Goal: Information Seeking & Learning: Compare options

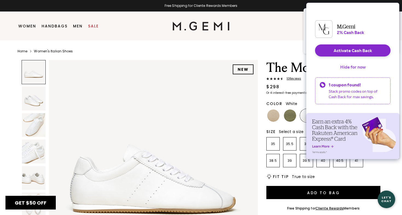
click at [359, 70] on button "Hide for now" at bounding box center [353, 67] width 34 height 12
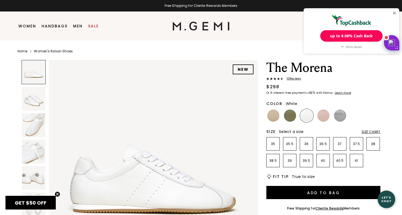
click at [394, 11] on div at bounding box center [394, 12] width 3 height 3
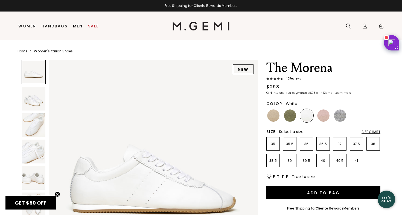
click at [29, 97] on img at bounding box center [34, 99] width 24 height 24
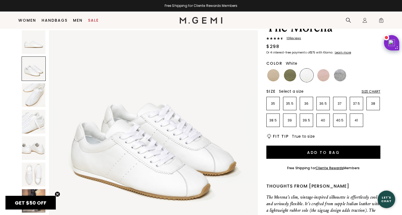
scroll to position [29, 0]
click at [28, 122] on img at bounding box center [34, 122] width 24 height 24
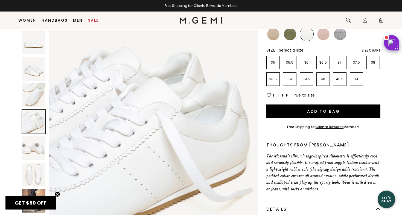
scroll to position [78, 0]
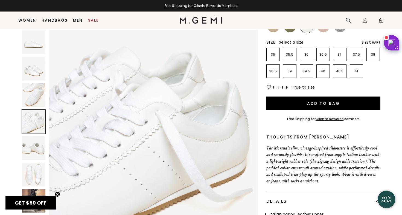
click at [31, 189] on img at bounding box center [34, 201] width 24 height 24
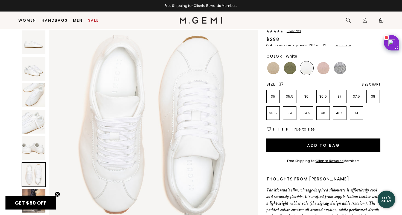
scroll to position [34, 0]
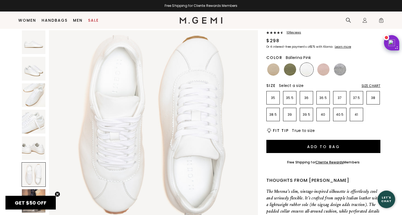
click at [321, 69] on img at bounding box center [324, 69] width 12 height 12
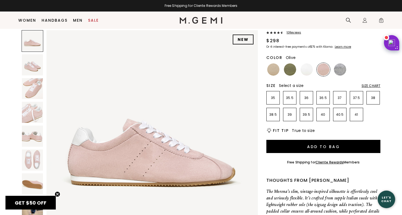
click at [294, 69] on img at bounding box center [290, 69] width 12 height 12
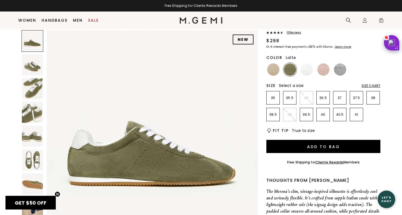
click at [275, 68] on img at bounding box center [273, 69] width 12 height 12
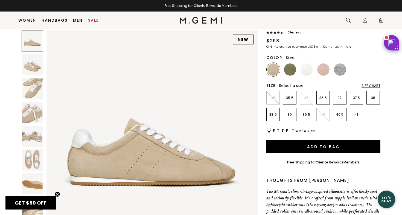
click at [337, 70] on img at bounding box center [340, 69] width 12 height 12
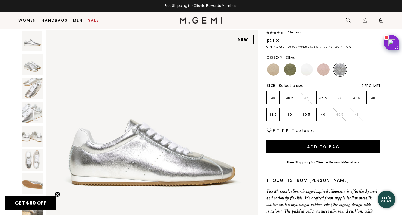
click at [287, 72] on img at bounding box center [290, 69] width 12 height 12
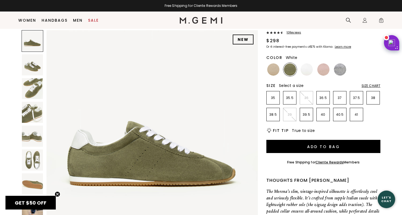
click at [304, 68] on img at bounding box center [307, 69] width 12 height 12
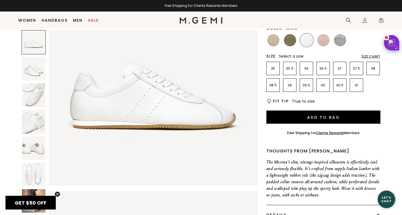
scroll to position [65, 0]
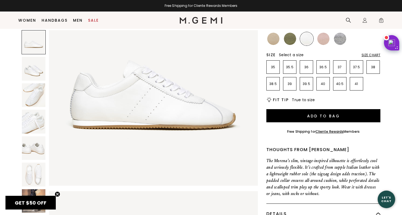
click at [30, 164] on img at bounding box center [34, 174] width 24 height 24
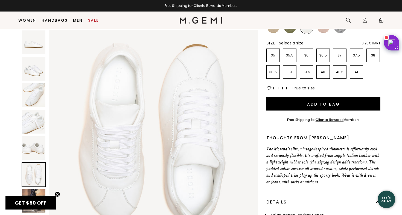
scroll to position [77, 0]
click at [29, 192] on img at bounding box center [34, 201] width 24 height 24
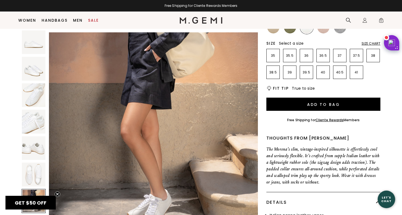
scroll to position [1287, 0]
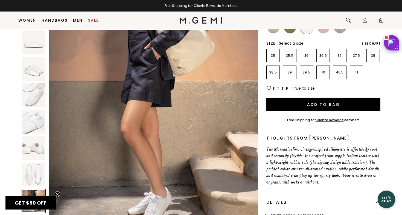
click at [58, 194] on circle "Close teaser" at bounding box center [57, 193] width 5 height 5
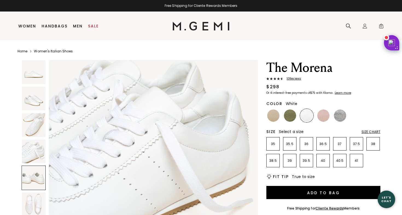
scroll to position [0, 0]
